Goal: Transaction & Acquisition: Subscribe to service/newsletter

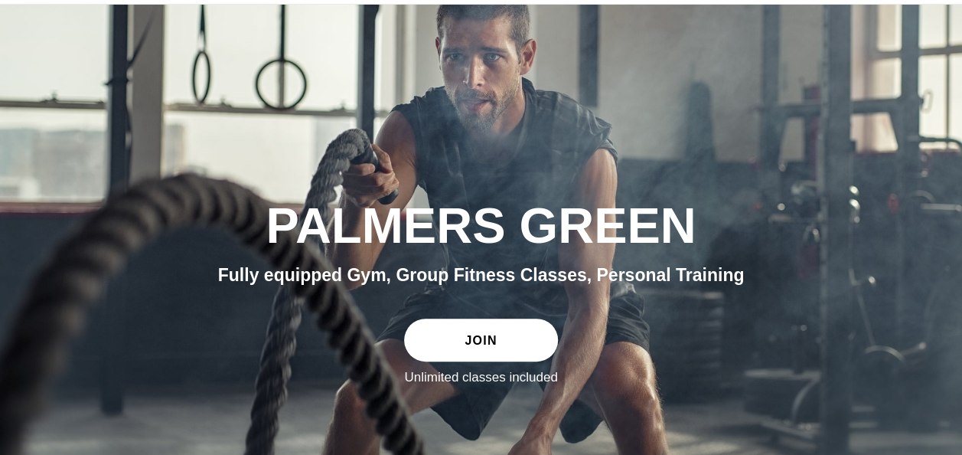
scroll to position [53, 0]
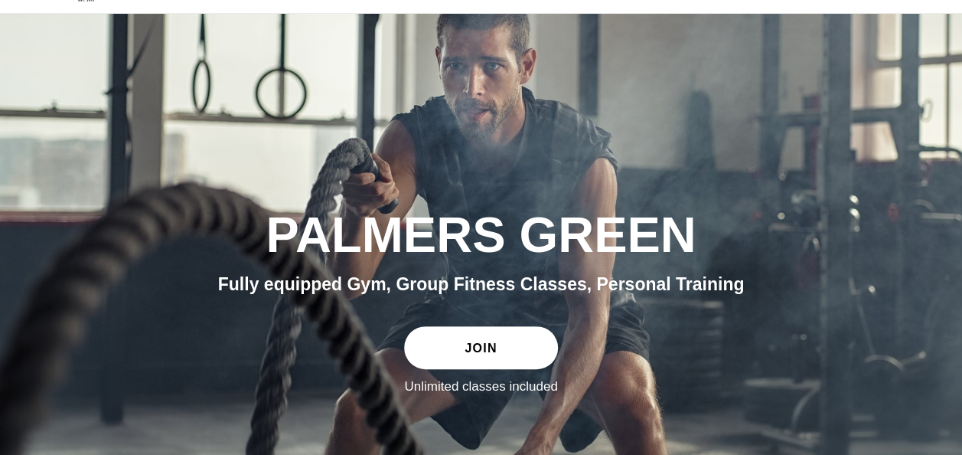
click at [539, 339] on link "JOIN" at bounding box center [480, 347] width 153 height 43
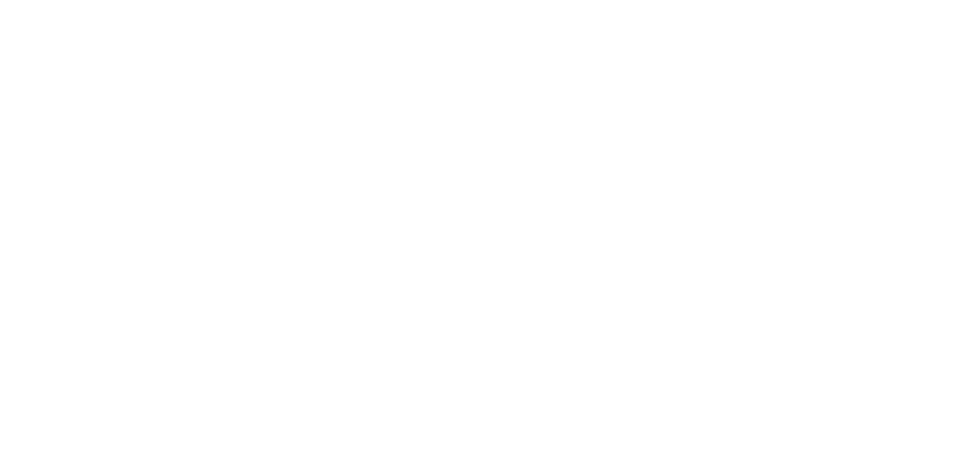
scroll to position [1225, 0]
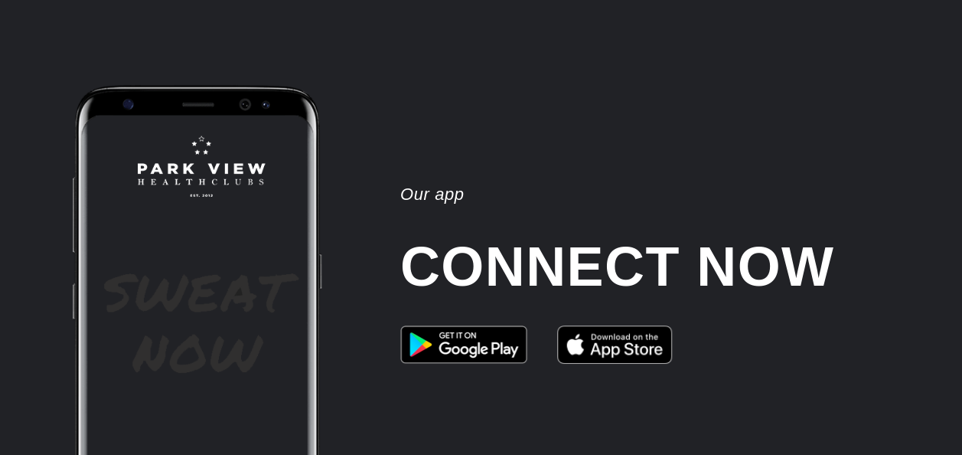
scroll to position [2603, 0]
